Goal: Register for event/course

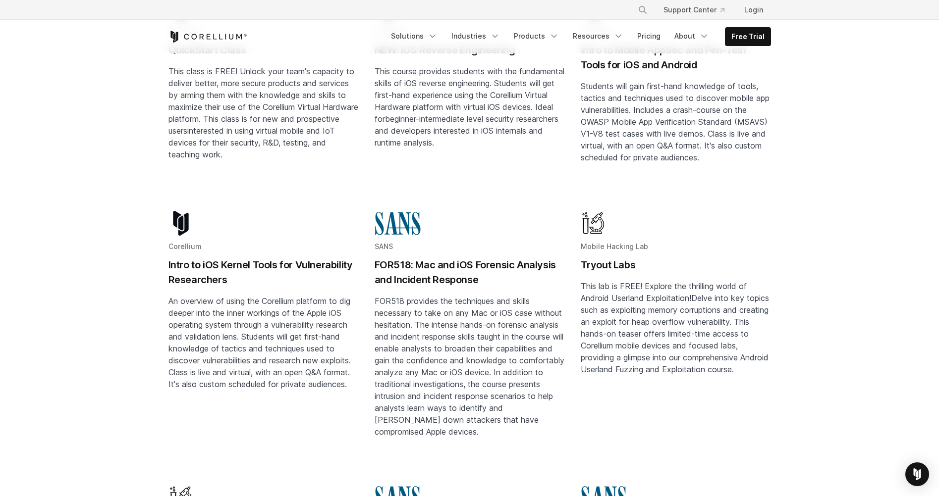
scroll to position [99, 0]
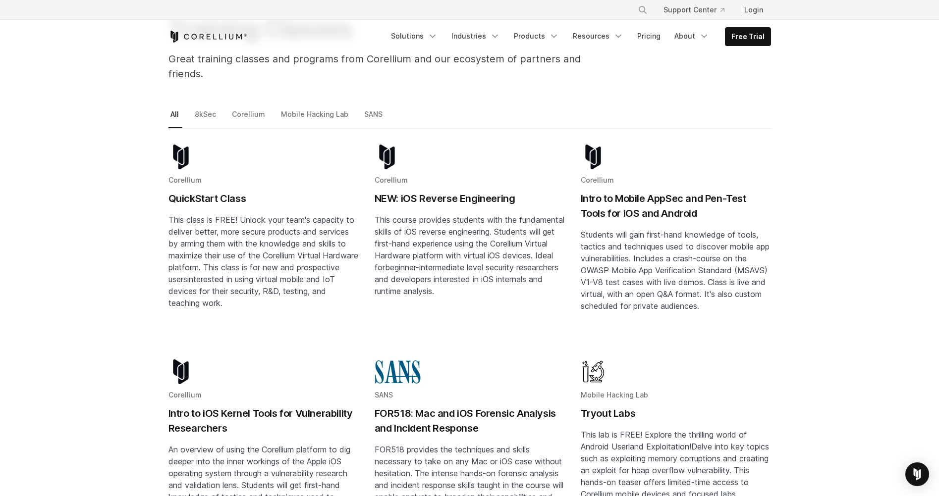
click at [225, 191] on h2 "QuickStart Class" at bounding box center [263, 198] width 190 height 15
click at [409, 191] on h2 "NEW: iOS Reverse Engineering" at bounding box center [469, 198] width 190 height 15
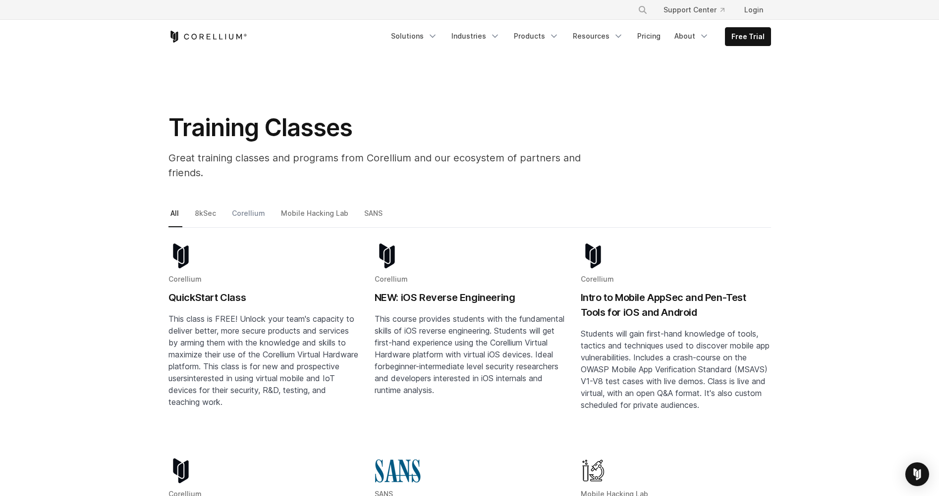
click at [255, 207] on link "Corellium" at bounding box center [249, 217] width 39 height 21
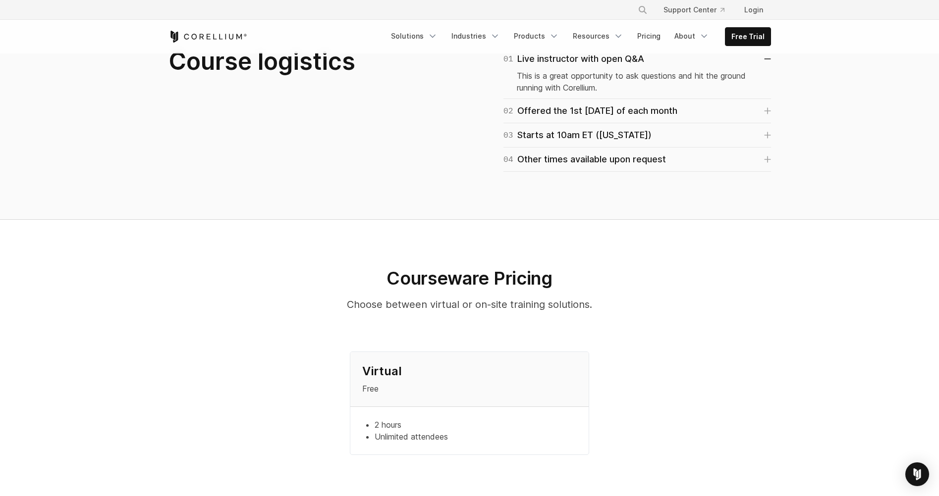
scroll to position [495, 0]
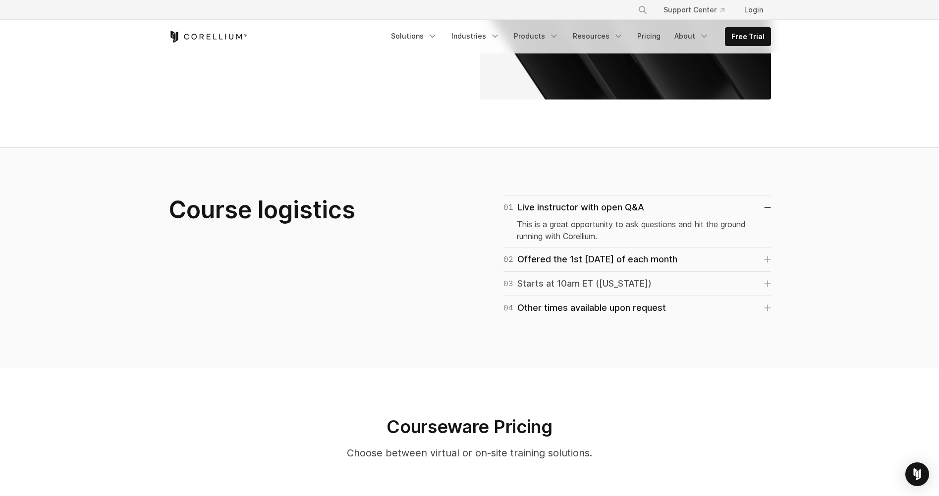
click at [764, 280] on icon at bounding box center [767, 283] width 7 height 7
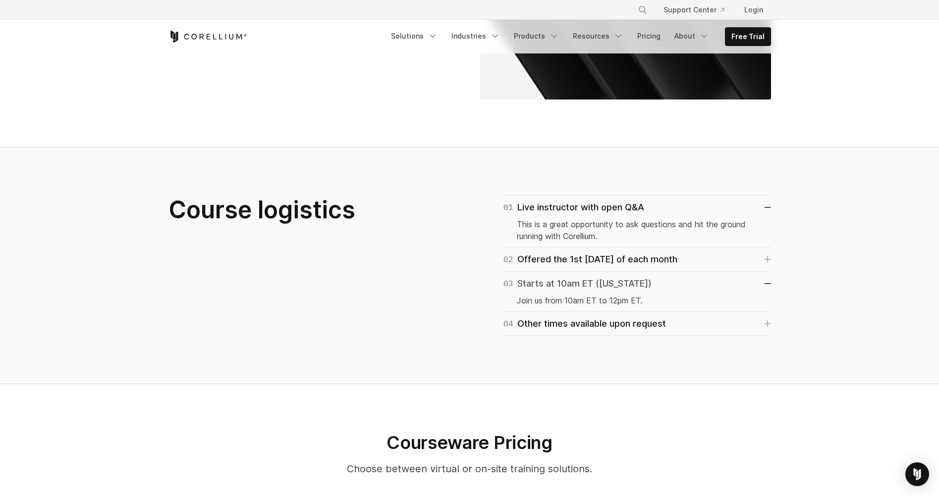
click at [764, 283] on icon at bounding box center [767, 283] width 7 height 1
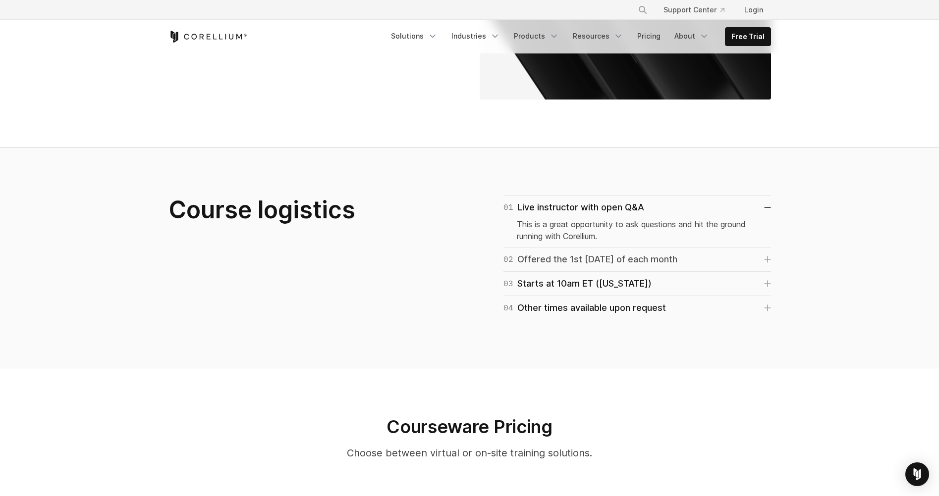
click at [766, 256] on icon at bounding box center [767, 259] width 7 height 7
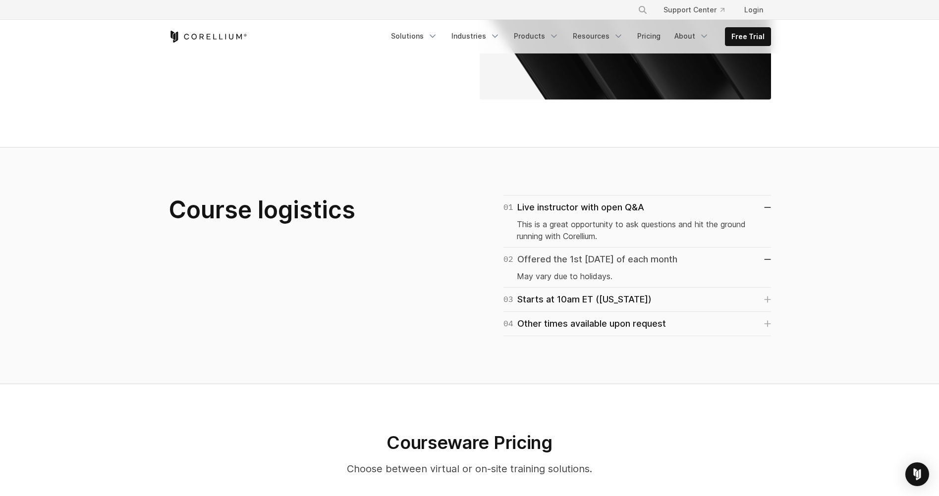
click at [766, 253] on link "02 Offered the 1st Tuesday of each month" at bounding box center [636, 260] width 267 height 14
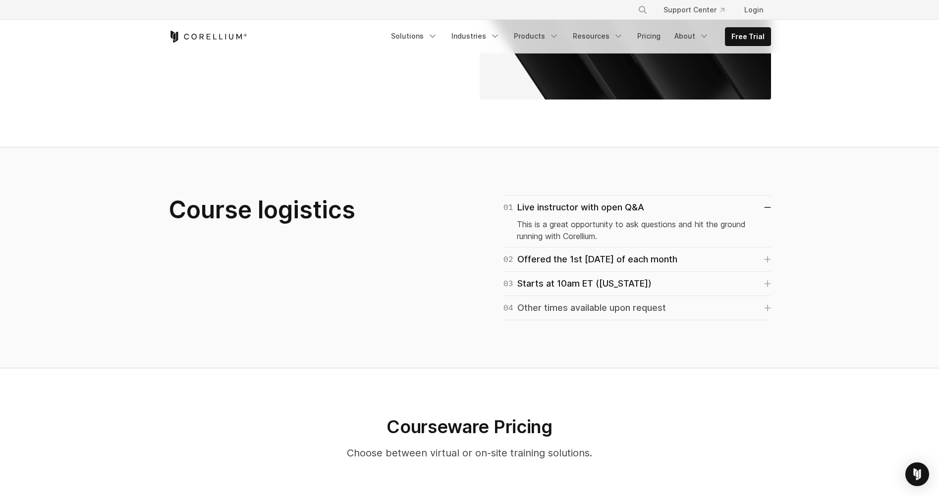
click at [767, 305] on icon at bounding box center [767, 308] width 6 height 6
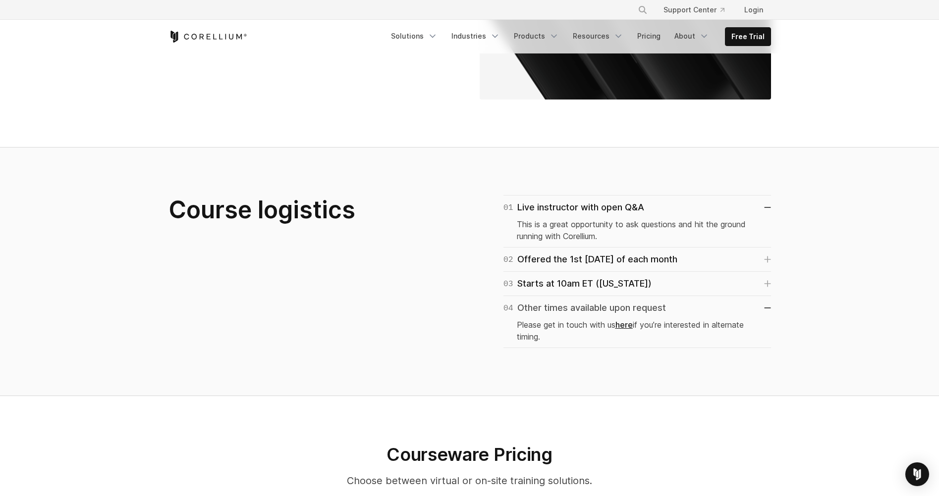
click at [766, 301] on link "04 Other times available upon request" at bounding box center [636, 308] width 267 height 14
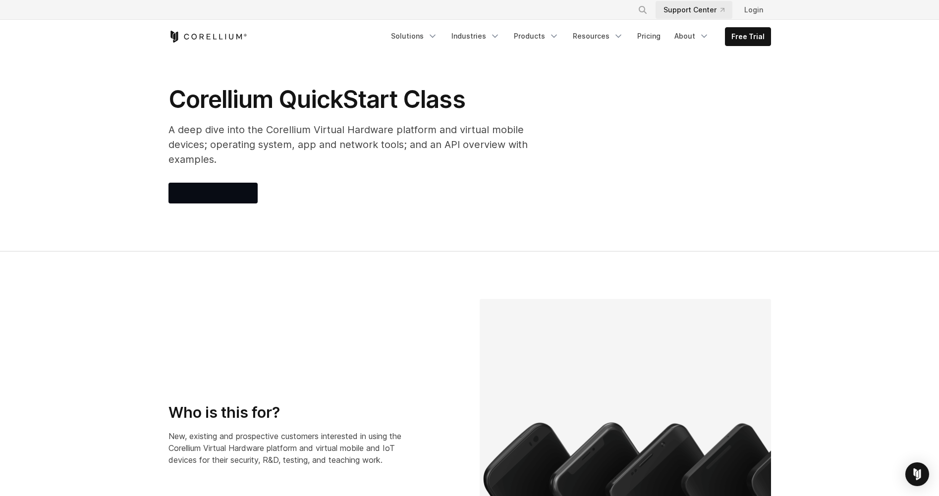
scroll to position [0, 0]
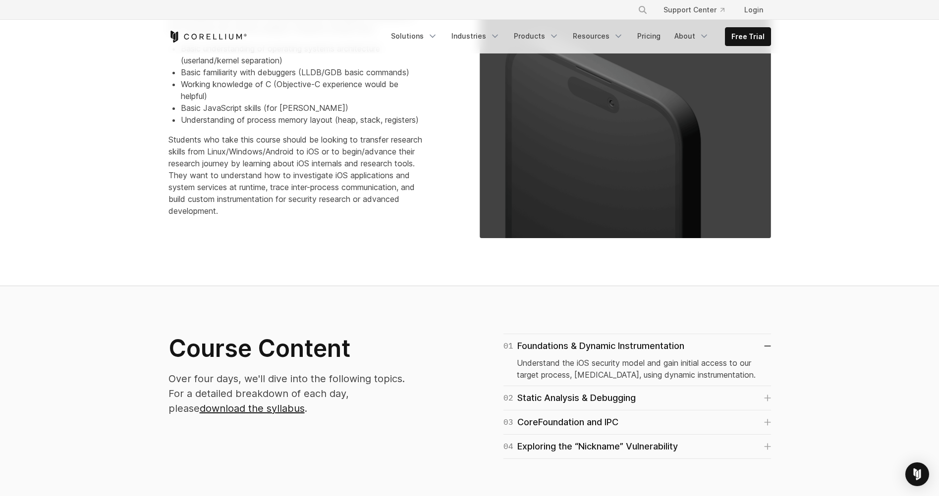
scroll to position [347, 0]
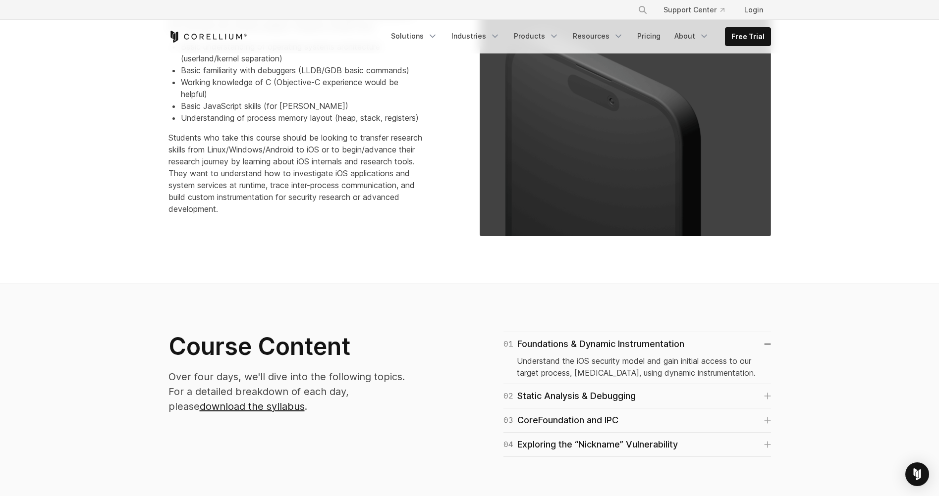
drag, startPoint x: 295, startPoint y: 251, endPoint x: 223, endPoint y: 233, distance: 74.0
click at [221, 240] on section "Who is this for? The target audience for this training consists of beginner-int…" at bounding box center [469, 97] width 939 height 374
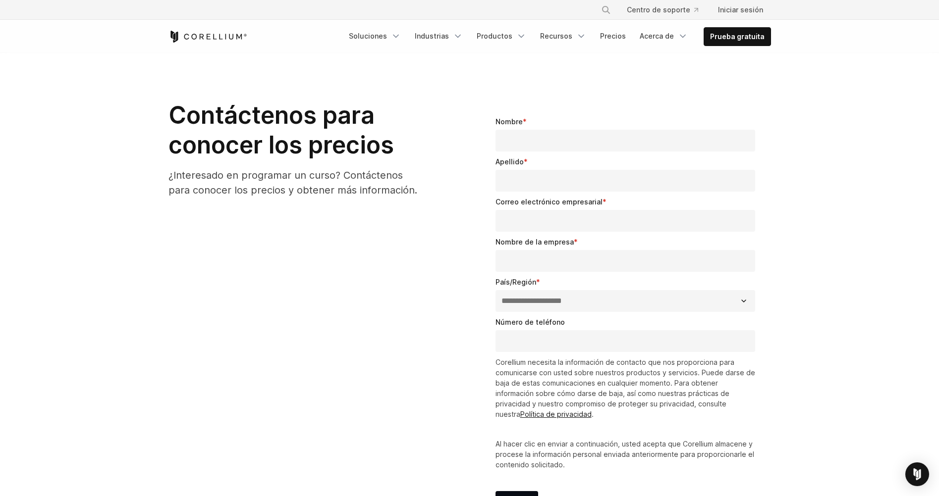
scroll to position [842, 0]
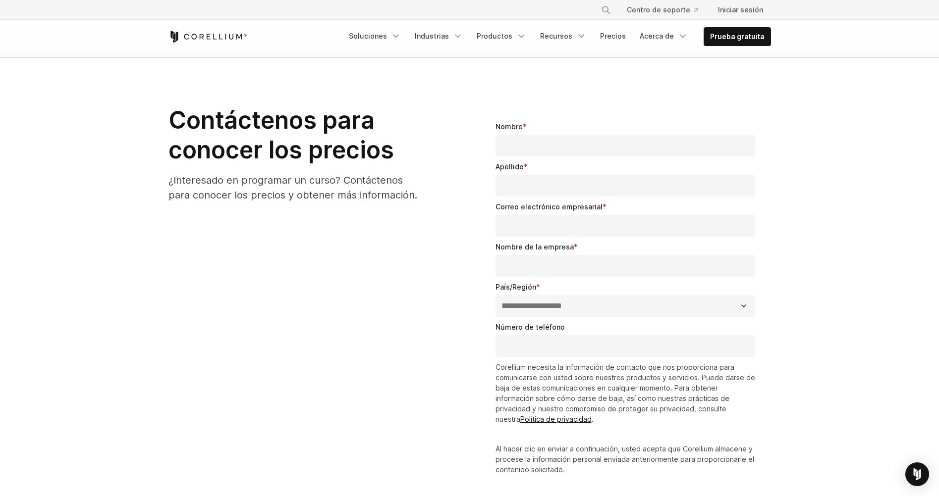
click at [548, 157] on input "Nombre *" at bounding box center [625, 146] width 260 height 22
type input "***"
type input "****"
type input "**********"
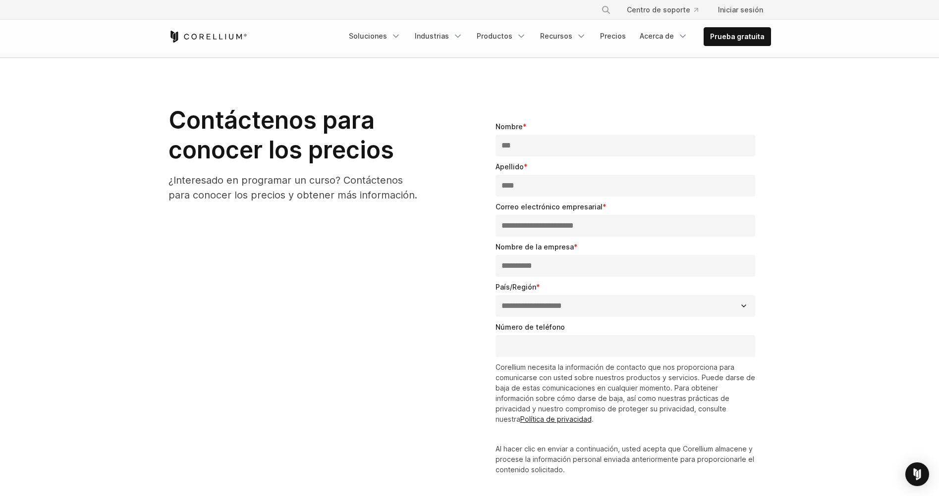
select select "****"
click at [543, 353] on input "Número de teléfono" at bounding box center [625, 346] width 260 height 22
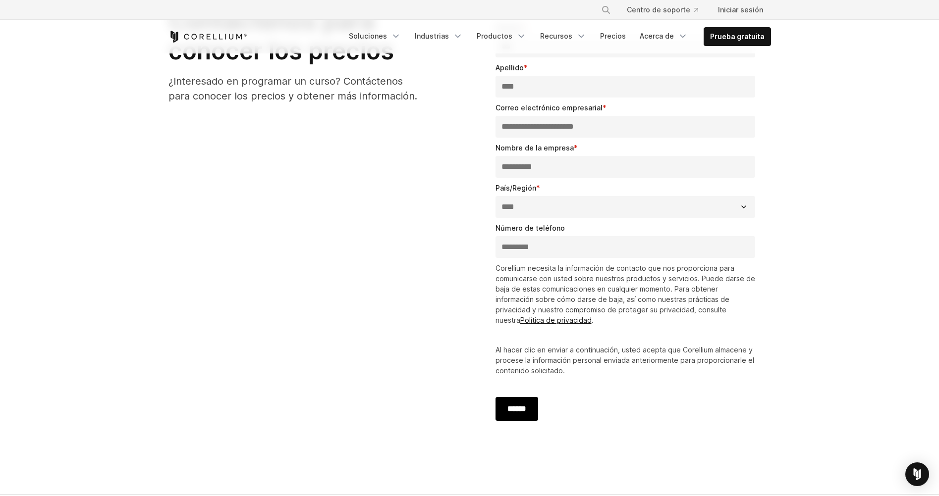
type input "*********"
click at [513, 409] on input "******" at bounding box center [516, 409] width 43 height 24
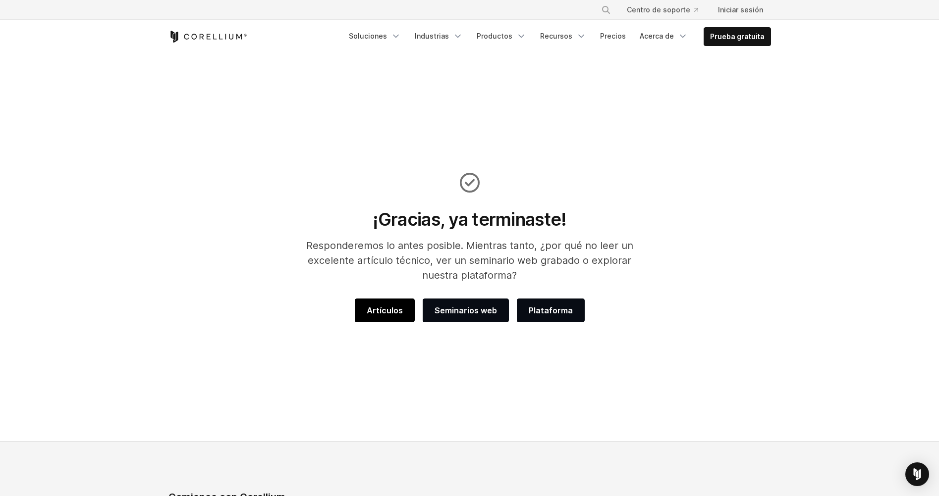
click at [407, 301] on link "Artículos" at bounding box center [385, 311] width 60 height 24
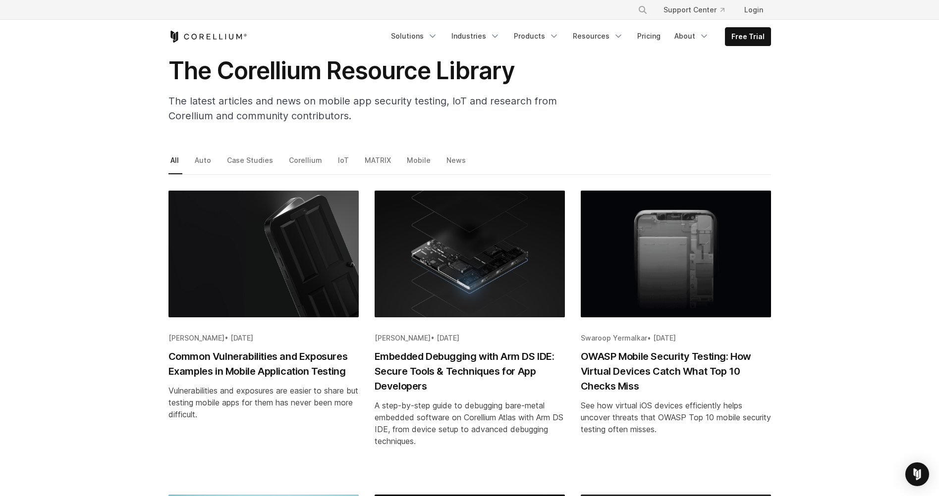
scroll to position [50, 0]
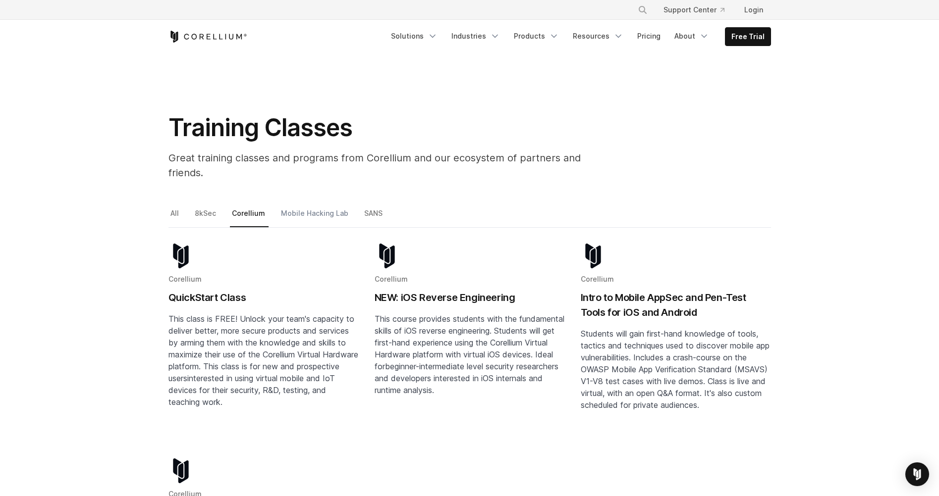
click at [294, 207] on link "Mobile Hacking Lab" at bounding box center [315, 217] width 73 height 21
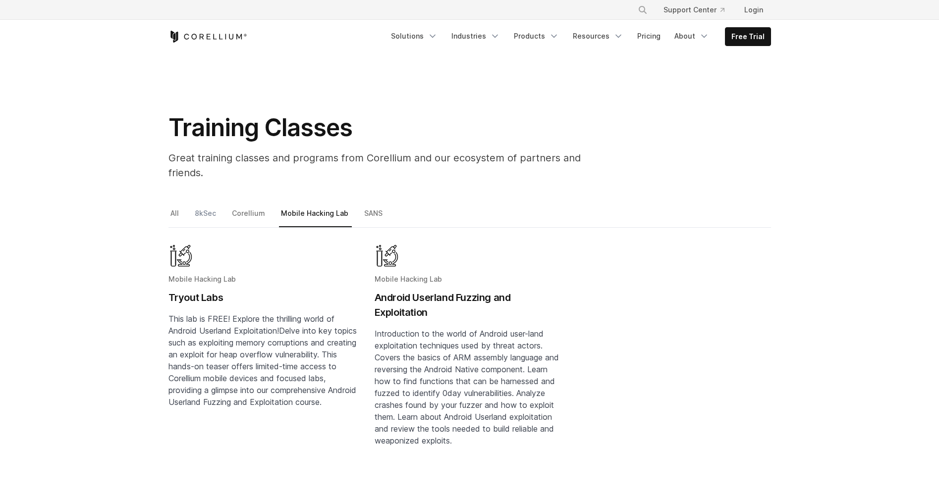
click at [207, 207] on link "8kSec" at bounding box center [206, 217] width 27 height 21
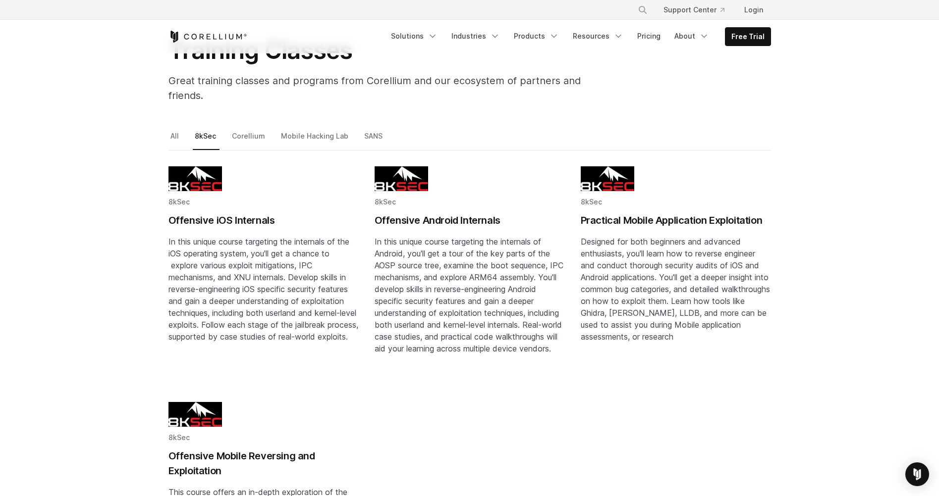
scroll to position [50, 0]
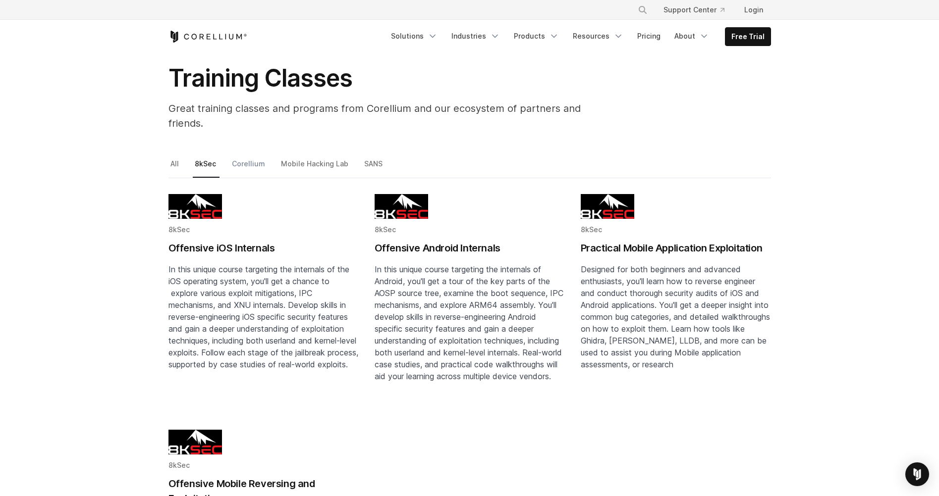
click at [257, 158] on link "Corellium" at bounding box center [249, 168] width 39 height 21
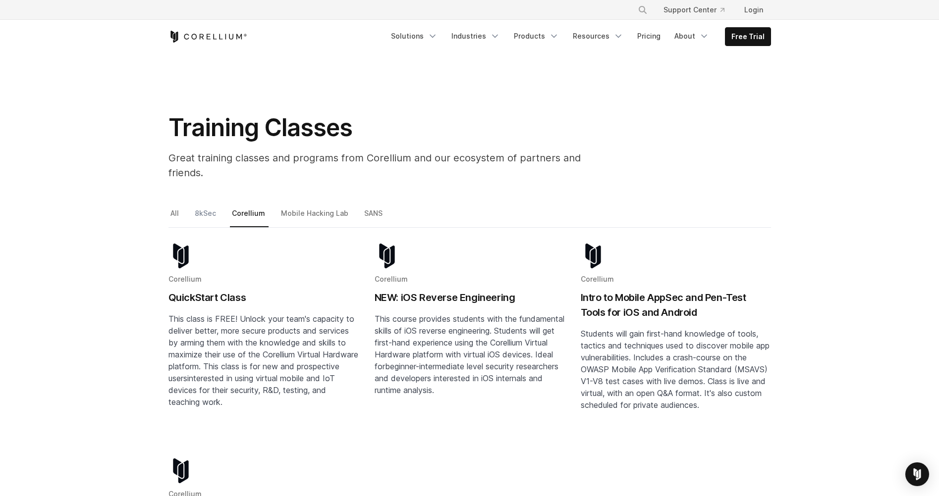
click at [200, 207] on link "8kSec" at bounding box center [206, 217] width 27 height 21
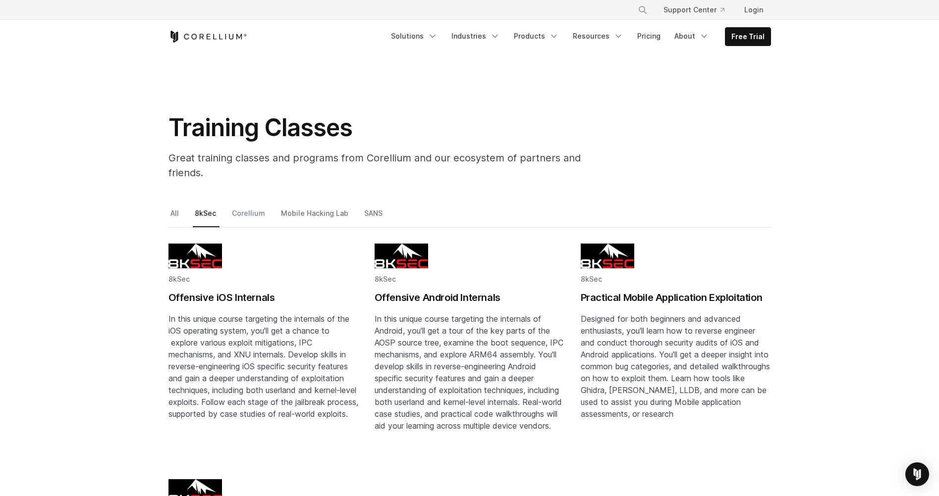
click at [259, 207] on link "Corellium" at bounding box center [249, 217] width 39 height 21
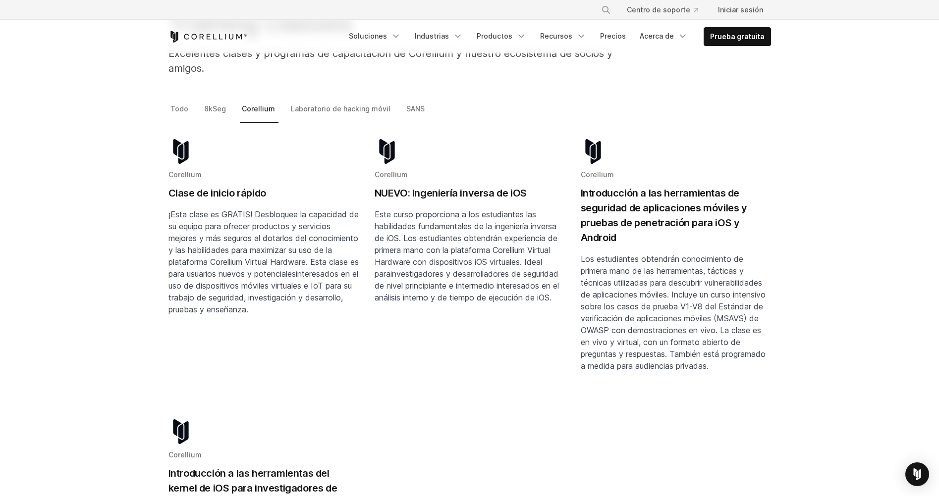
scroll to position [99, 0]
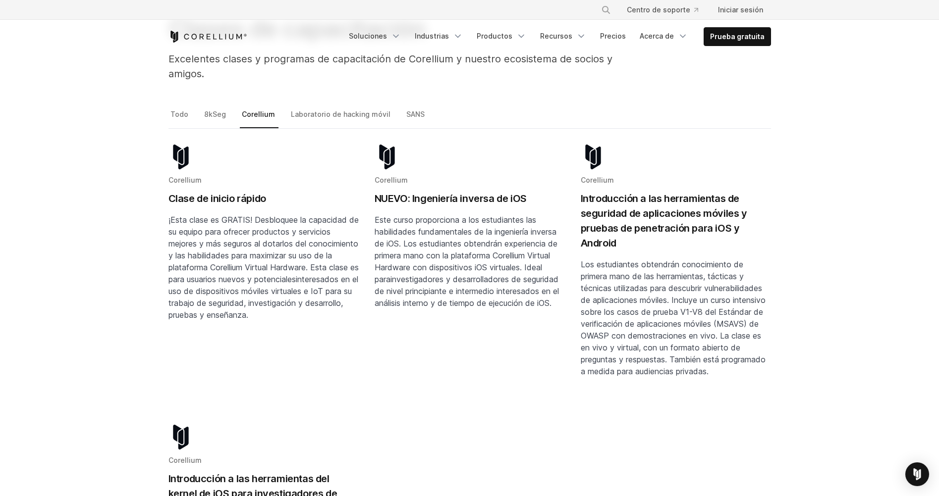
click at [606, 203] on h2 "Introducción a las herramientas de seguridad de aplicaciones móviles y pruebas …" at bounding box center [676, 220] width 190 height 59
click at [477, 195] on h2 "NUEVO: Ingeniería inversa de iOS" at bounding box center [469, 198] width 190 height 15
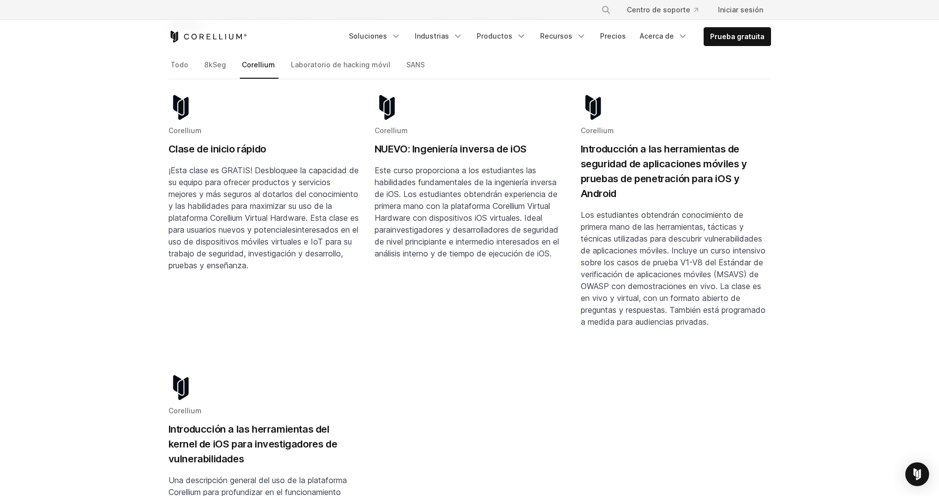
scroll to position [50, 0]
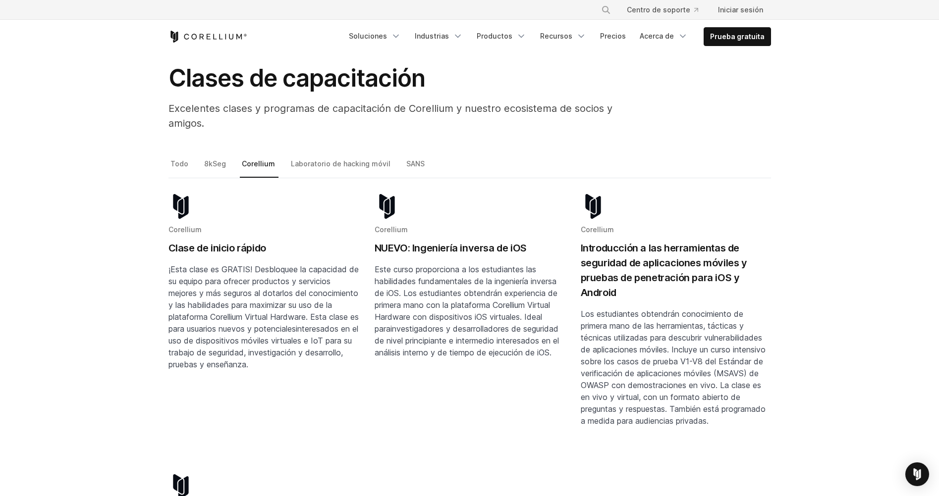
click at [844, 52] on header "× Search our site... Centro de soporte Iniciar sesión" at bounding box center [469, 26] width 939 height 53
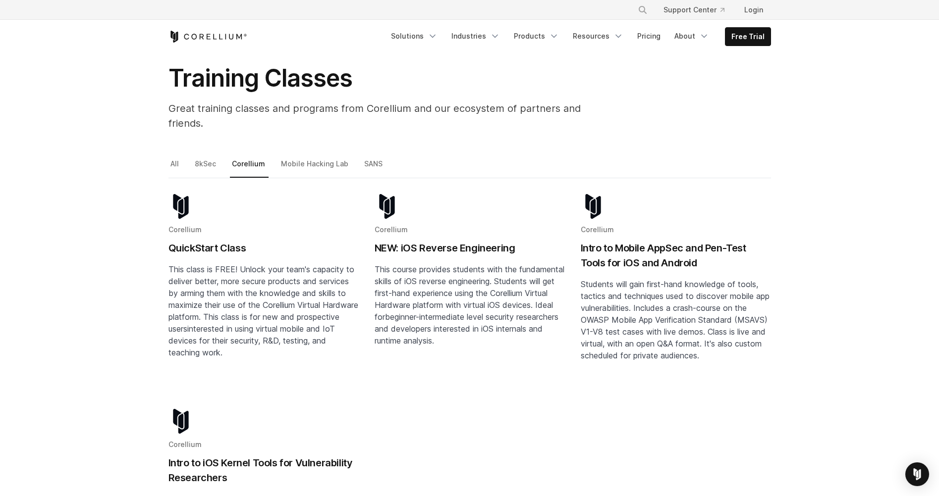
click at [728, 135] on section "Training Classes Great training classes and programs from Corellium and our eco…" at bounding box center [469, 81] width 939 height 154
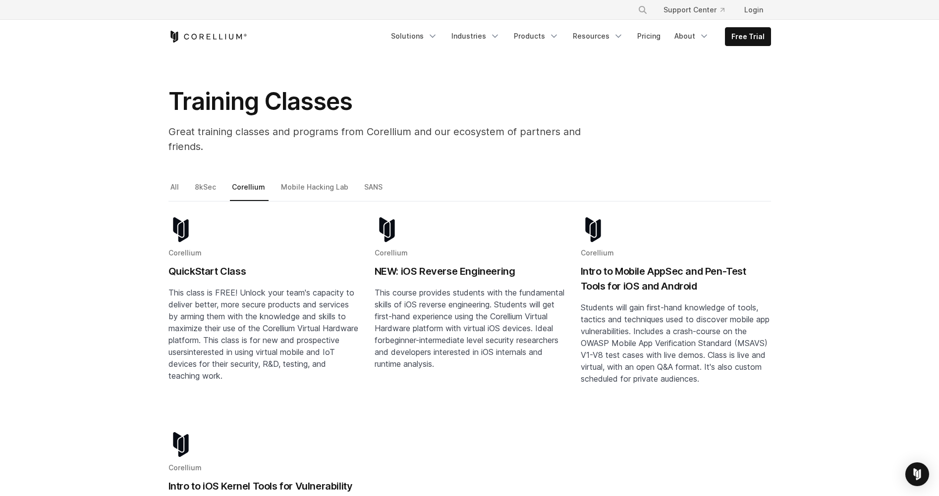
scroll to position [0, 0]
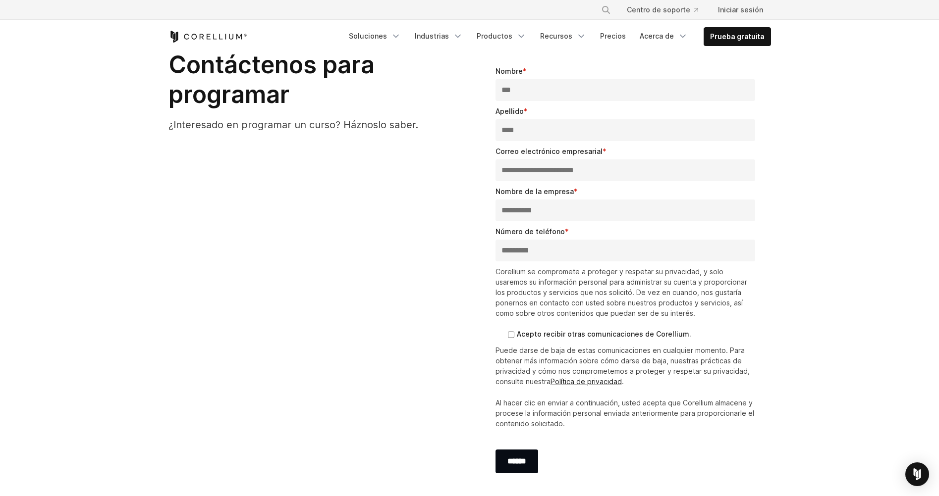
scroll to position [1337, 0]
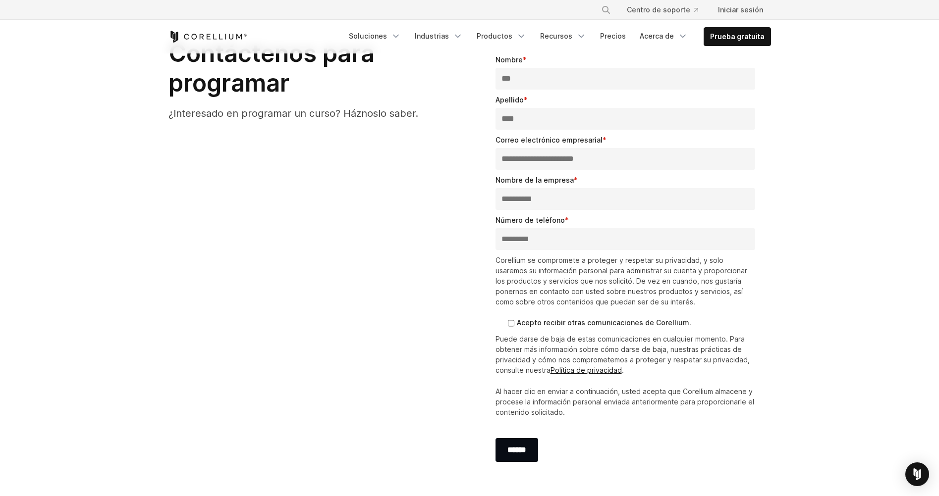
click at [506, 323] on ul "Acepto recibir otras comunicaciones de Corellium." at bounding box center [625, 323] width 260 height 10
click at [528, 448] on input "******" at bounding box center [516, 450] width 43 height 24
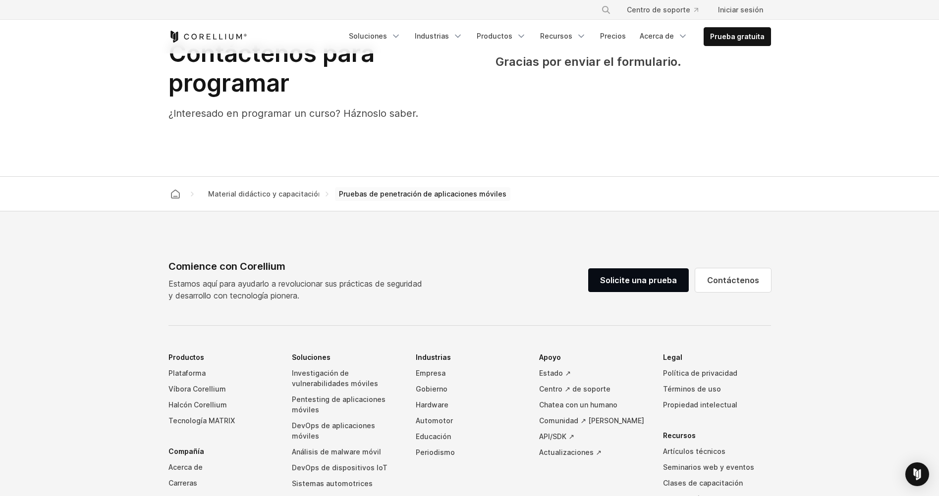
scroll to position [1288, 0]
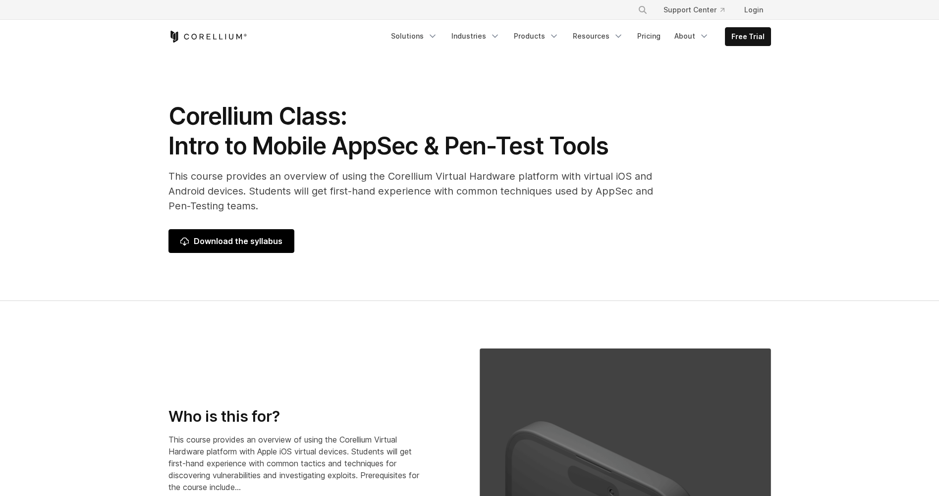
click at [265, 240] on span "Download the syllabus" at bounding box center [231, 241] width 102 height 12
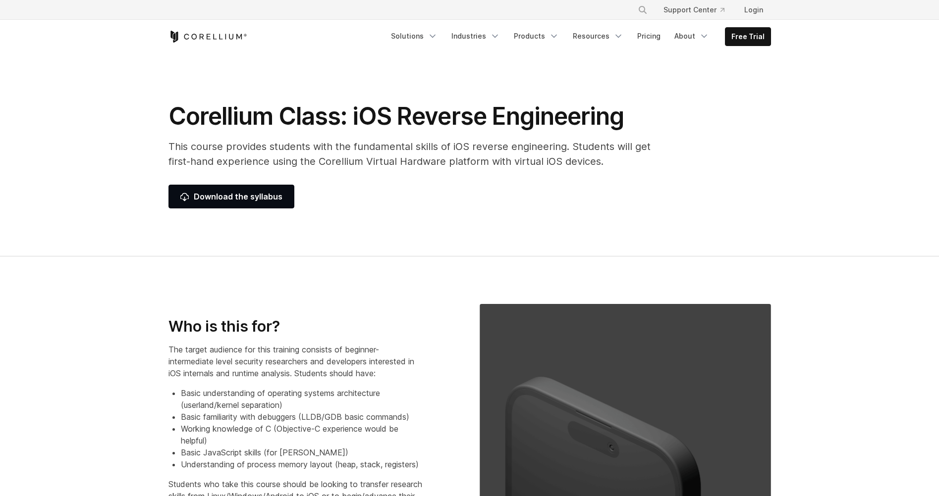
select select "****"
click at [248, 208] on link "Download the syllabus" at bounding box center [231, 197] width 126 height 24
